Goal: Navigation & Orientation: Find specific page/section

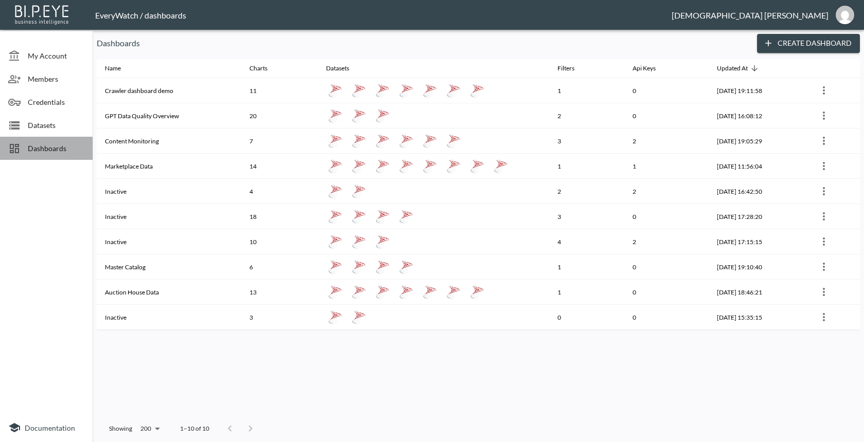
click at [30, 155] on div "Dashboards" at bounding box center [46, 148] width 93 height 23
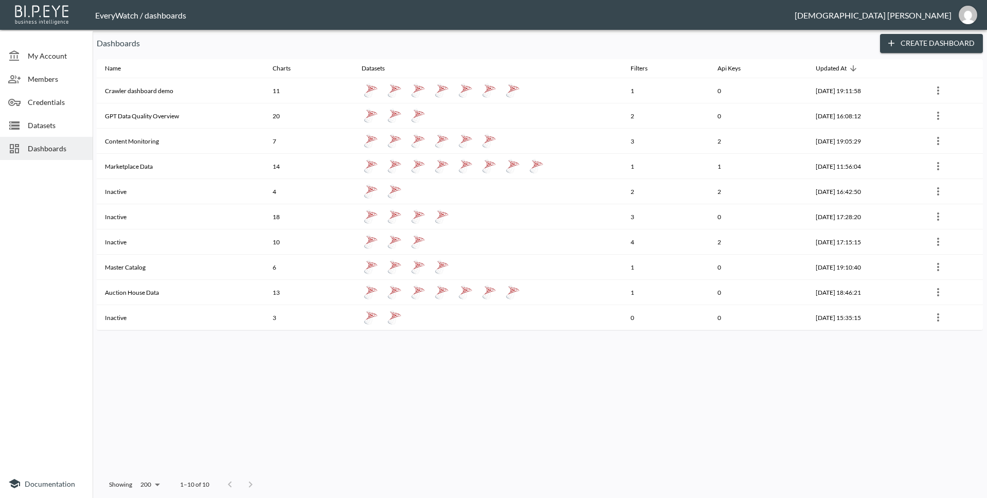
click at [253, 357] on div "Name Charts Datasets Filters Api Keys Updated At Crawler dashboard demo 11 1 0 …" at bounding box center [540, 265] width 886 height 413
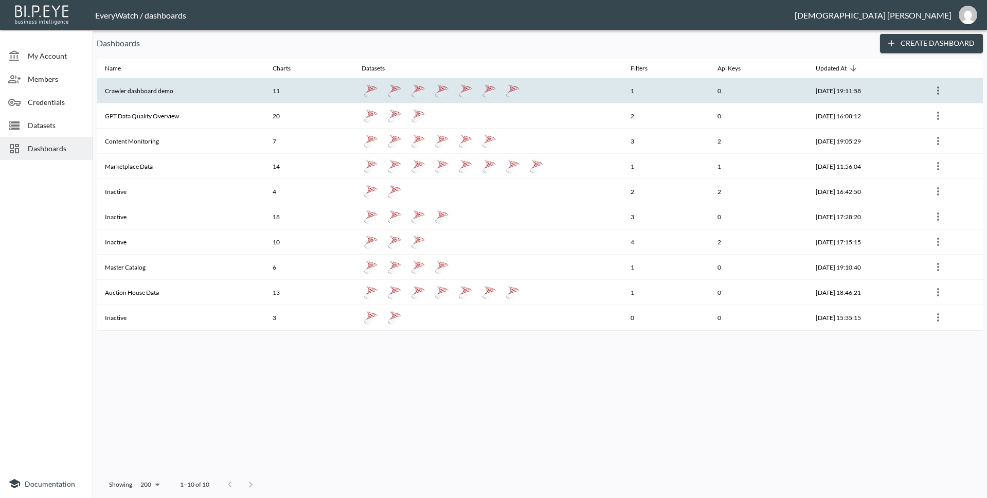
click at [165, 93] on th "Crawler dashboard demo" at bounding box center [181, 90] width 168 height 25
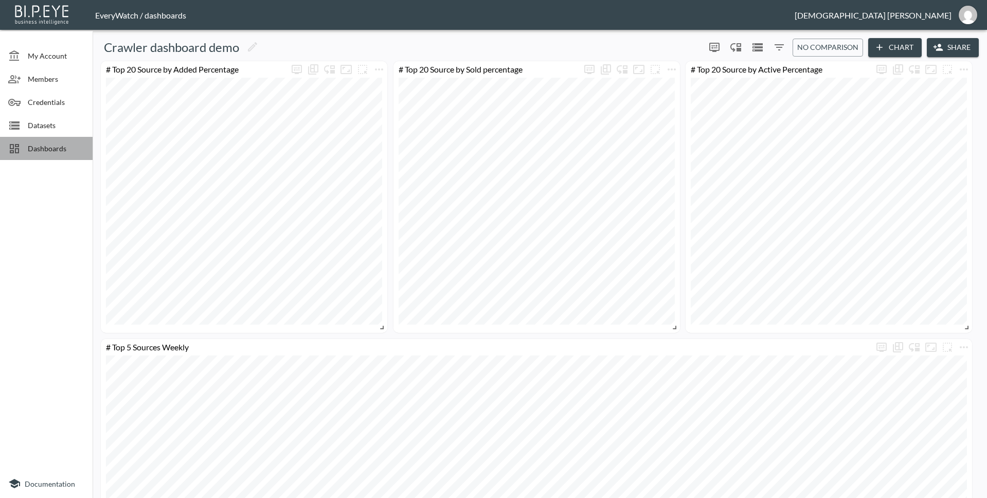
click at [55, 154] on div "Dashboards" at bounding box center [46, 148] width 93 height 23
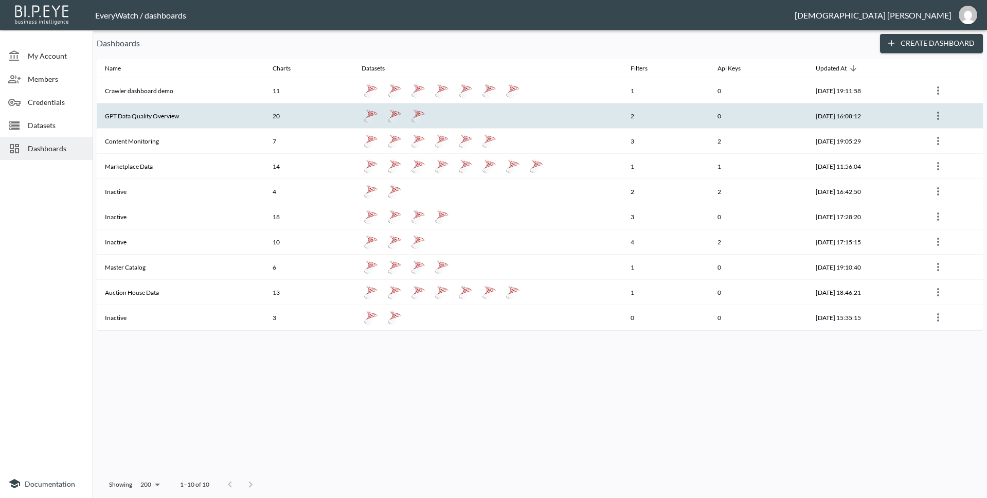
click at [152, 120] on th "GPT Data Quality Overview" at bounding box center [181, 115] width 168 height 25
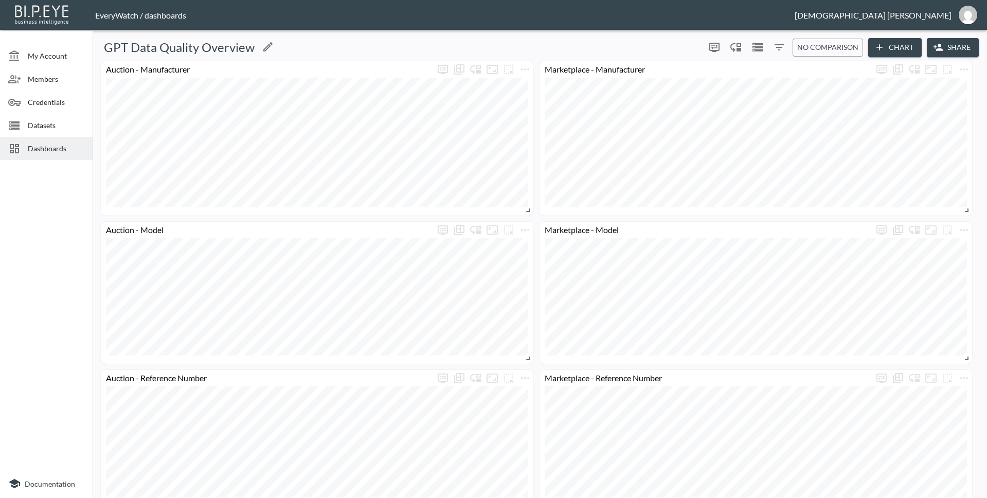
click at [608, 45] on div "GPT Data Quality Overview" at bounding box center [399, 47] width 604 height 16
click at [72, 149] on span "Dashboards" at bounding box center [56, 148] width 57 height 11
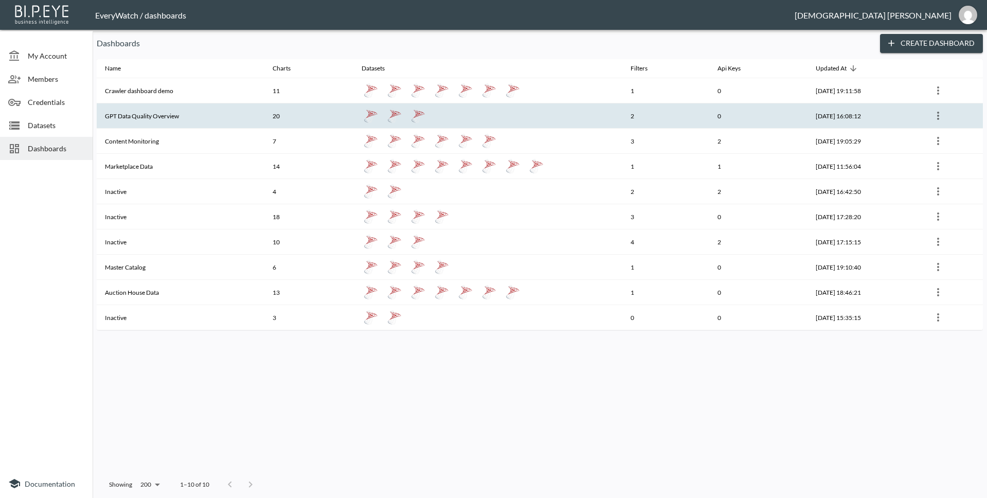
click at [151, 113] on th "GPT Data Quality Overview" at bounding box center [181, 115] width 168 height 25
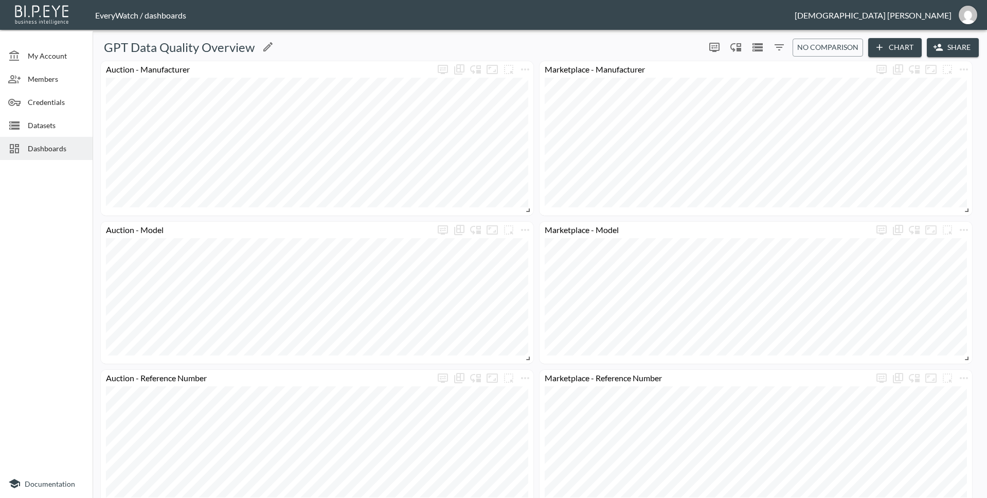
click at [363, 55] on div "GPT Data Quality Overview" at bounding box center [399, 47] width 604 height 16
click at [574, 55] on div "GPT Data Quality Overview" at bounding box center [399, 47] width 604 height 16
click at [44, 148] on span "Dashboards" at bounding box center [56, 148] width 57 height 11
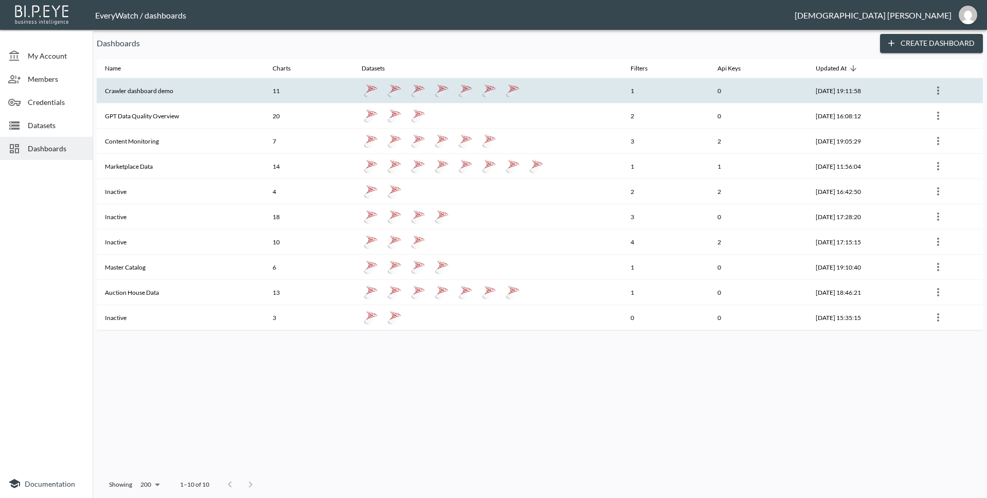
click at [174, 96] on th "Crawler dashboard demo" at bounding box center [181, 90] width 168 height 25
